Goal: Find specific page/section: Find specific page/section

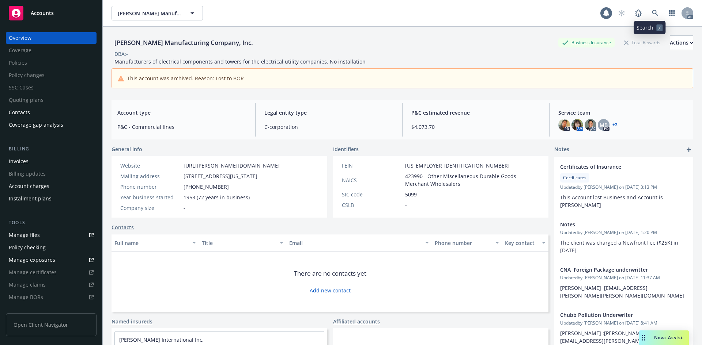
scroll to position [213, 0]
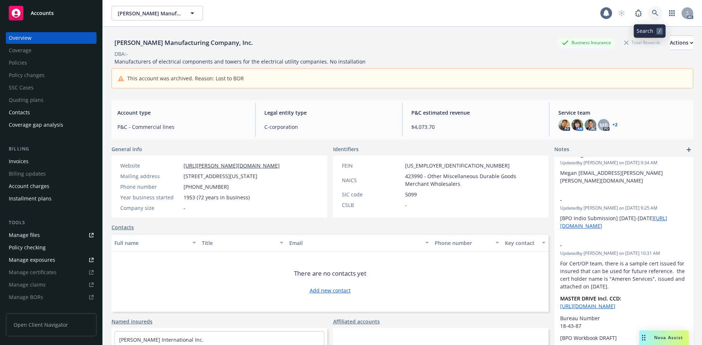
click at [652, 13] on icon at bounding box center [655, 13] width 6 height 6
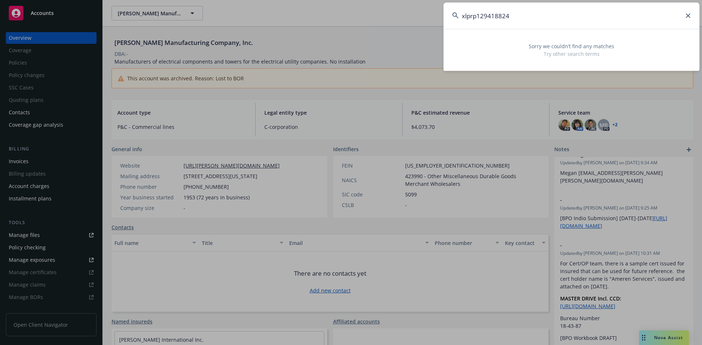
type input "xlprp129418824"
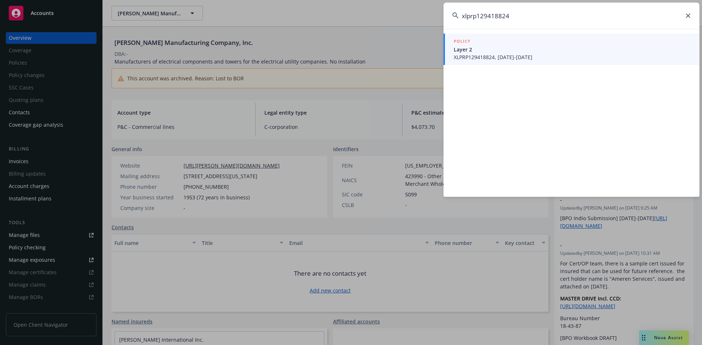
click at [494, 58] on span "XLPRP129418824, [DATE]-[DATE]" at bounding box center [572, 57] width 237 height 8
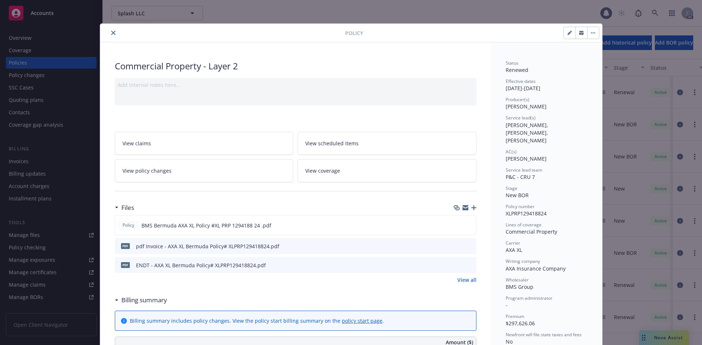
click at [524, 108] on span "[PERSON_NAME]" at bounding box center [525, 106] width 41 height 7
click at [526, 130] on span "[PERSON_NAME], [PERSON_NAME], [PERSON_NAME]" at bounding box center [527, 133] width 44 height 22
click at [403, 11] on div "Policy Commercial Property - Layer 2 Add internal notes here... View claims Vie…" at bounding box center [351, 172] width 702 height 345
click at [109, 33] on button "close" at bounding box center [113, 33] width 9 height 9
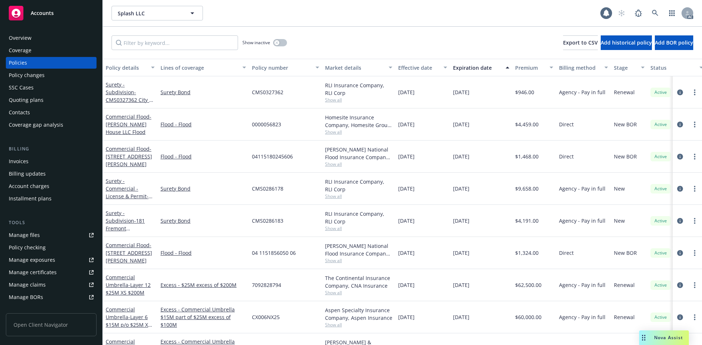
click at [109, 33] on div "Show inactive Export to CSV Add historical policy Add BOR policy" at bounding box center [402, 43] width 599 height 32
click at [293, 11] on div "Splash LLC Splash LLC" at bounding box center [355, 13] width 489 height 15
click at [652, 11] on icon at bounding box center [655, 13] width 7 height 7
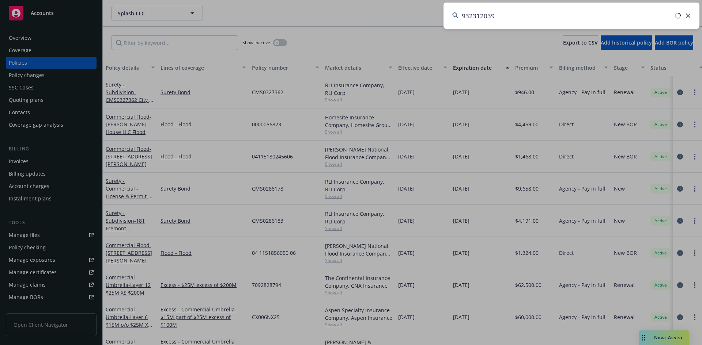
type input "932312039"
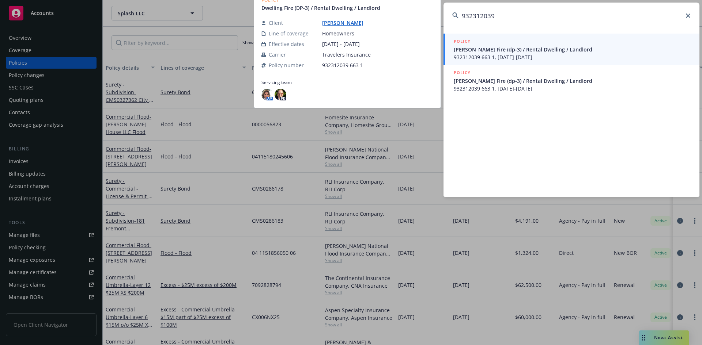
click at [502, 55] on span "932312039 663 1, [DATE]-[DATE]" at bounding box center [572, 57] width 237 height 8
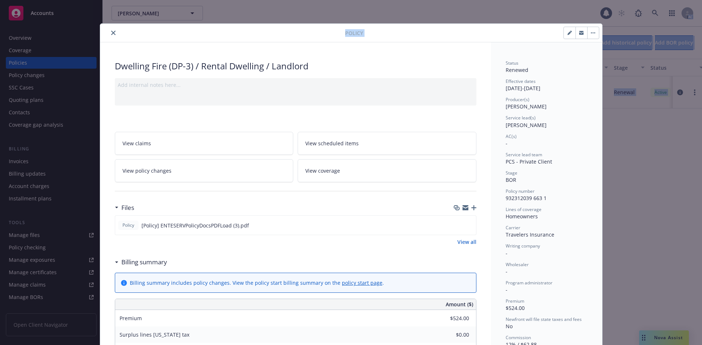
drag, startPoint x: 472, startPoint y: 33, endPoint x: 648, endPoint y: -5, distance: 180.4
click at [648, 0] on html "Accounts Overview Coverage Policies Policy changes SSC Cases Quoting plans Cont…" at bounding box center [351, 172] width 702 height 345
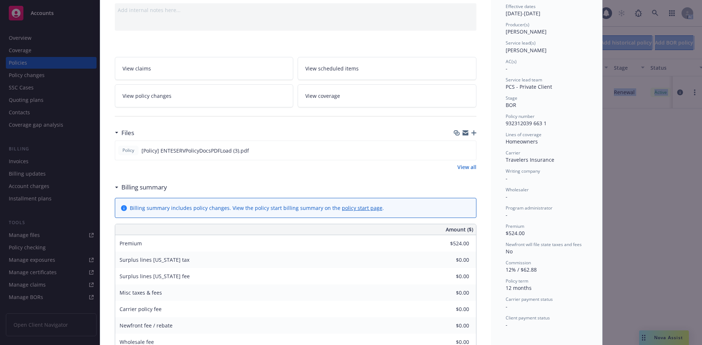
scroll to position [73, 0]
click at [643, 158] on div "Policy Dwelling Fire (DP-3) / Rental Dwelling / Landlord Add internal notes her…" at bounding box center [351, 172] width 702 height 345
click at [615, 148] on div "Policy Dwelling Fire (DP-3) / Rental Dwelling / Landlord Add internal notes her…" at bounding box center [351, 172] width 702 height 345
